Goal: Task Accomplishment & Management: Manage account settings

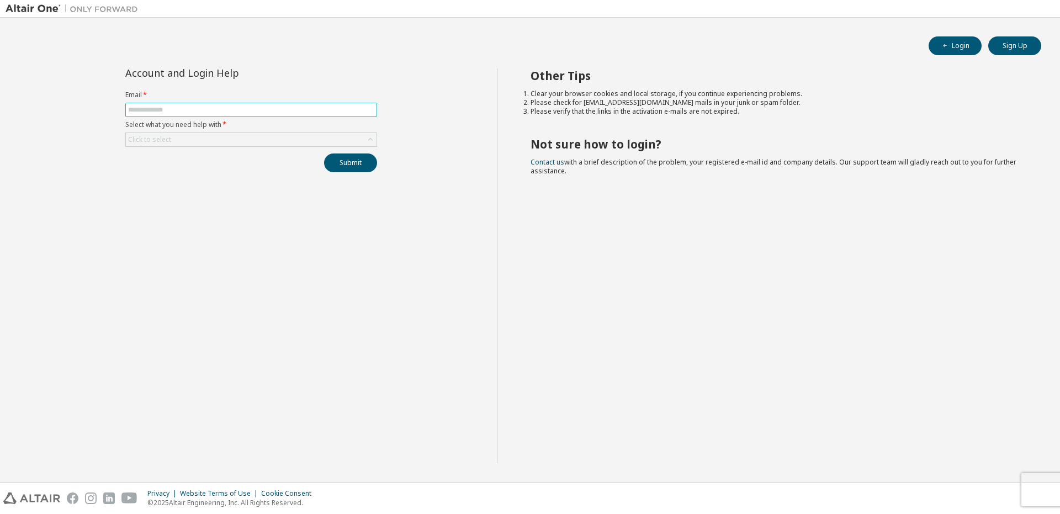
click at [173, 112] on input "text" at bounding box center [251, 109] width 246 height 9
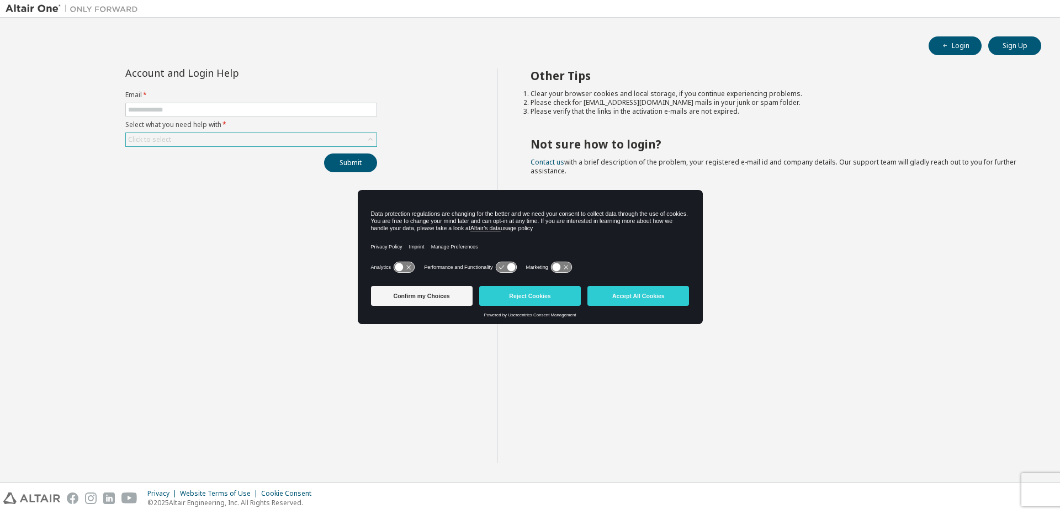
click at [366, 138] on icon at bounding box center [370, 139] width 11 height 11
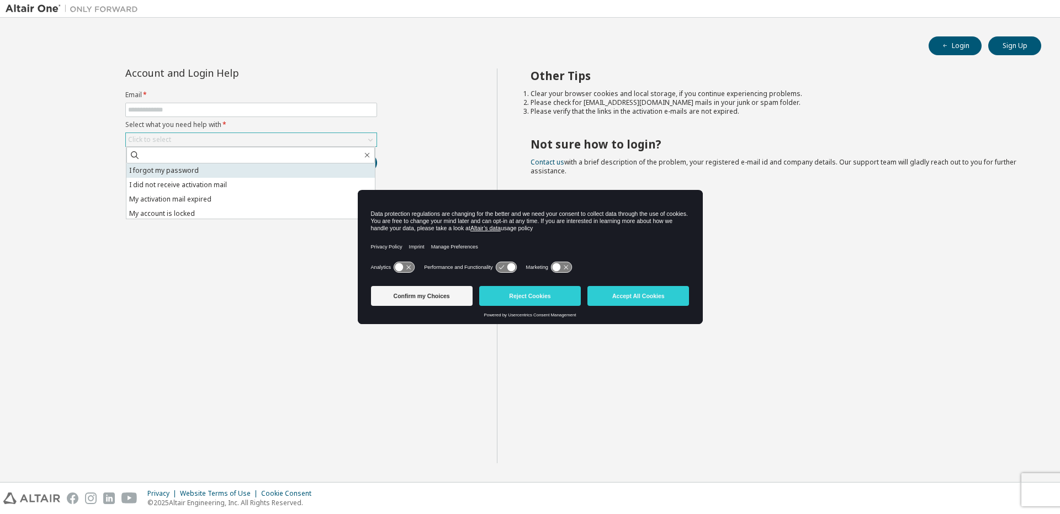
click at [182, 173] on li "I forgot my password" at bounding box center [250, 170] width 248 height 14
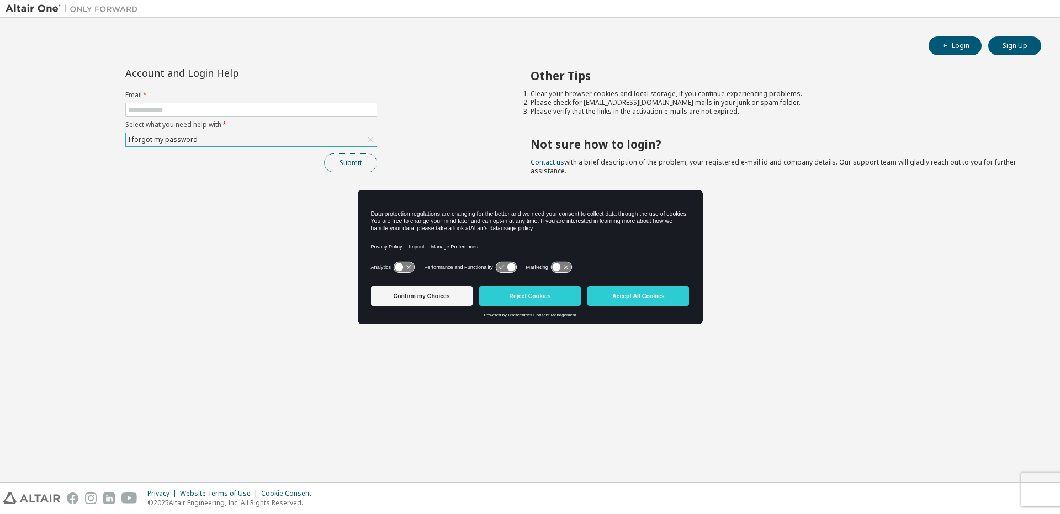
click at [341, 160] on button "Submit" at bounding box center [350, 162] width 53 height 19
click at [169, 112] on input "text" at bounding box center [251, 109] width 246 height 9
type input "**********"
click at [341, 164] on button "Submit" at bounding box center [350, 162] width 53 height 19
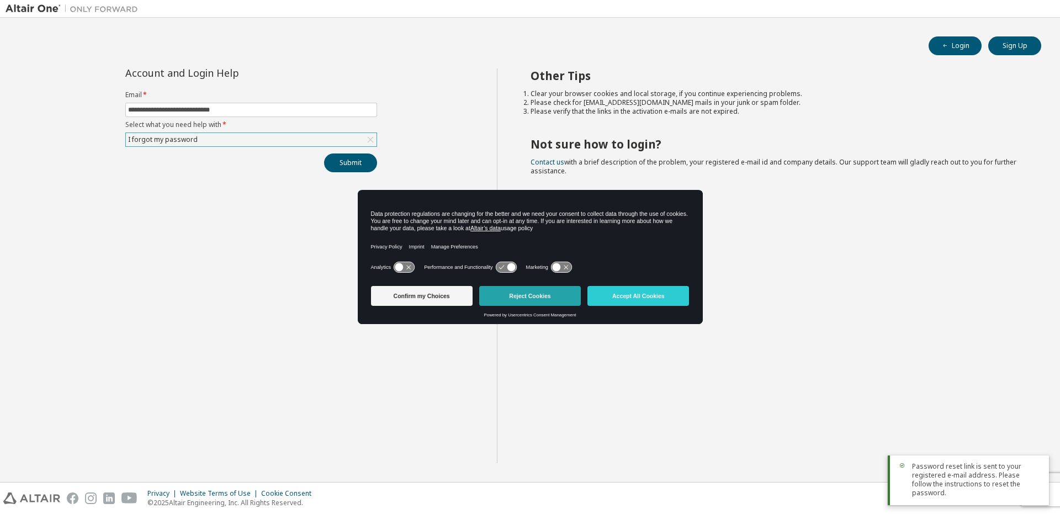
click at [528, 299] on button "Reject Cookies" at bounding box center [530, 296] width 102 height 20
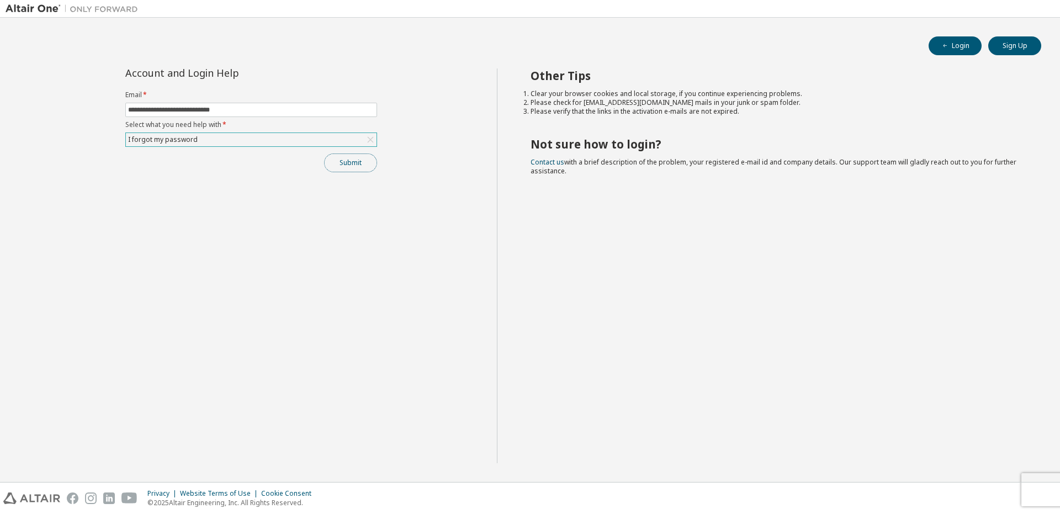
click at [351, 164] on button "Submit" at bounding box center [350, 162] width 53 height 19
click at [999, 46] on button "Sign Up" at bounding box center [1014, 45] width 53 height 19
click at [959, 51] on button "Login" at bounding box center [955, 45] width 53 height 19
